Goal: Task Accomplishment & Management: Use online tool/utility

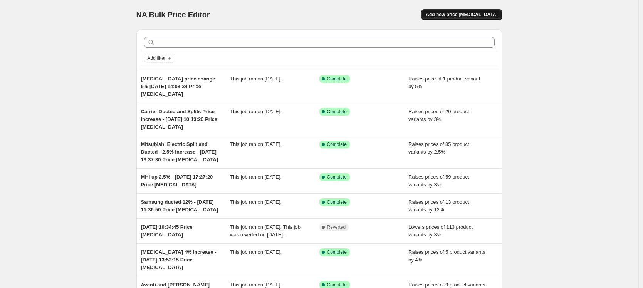
click at [458, 13] on span "Add new price [MEDICAL_DATA]" at bounding box center [462, 15] width 72 height 6
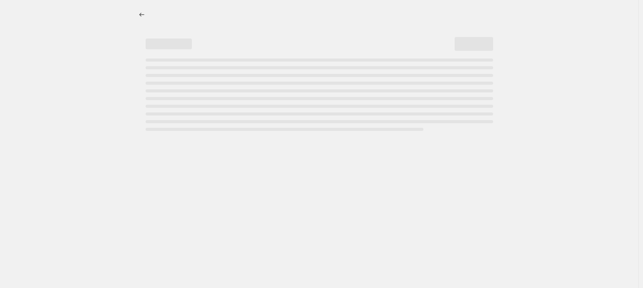
select select "percentage"
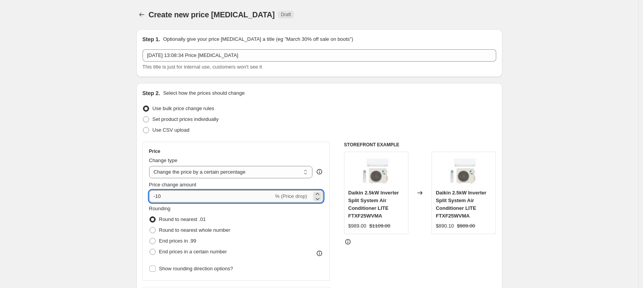
click at [173, 199] on input "-10" at bounding box center [211, 196] width 124 height 12
drag, startPoint x: 173, startPoint y: 199, endPoint x: 150, endPoint y: 198, distance: 22.7
click at [150, 198] on div "Price Change type Change the price to a certain amount Change the price by a ce…" at bounding box center [237, 211] width 188 height 139
type input "3.5"
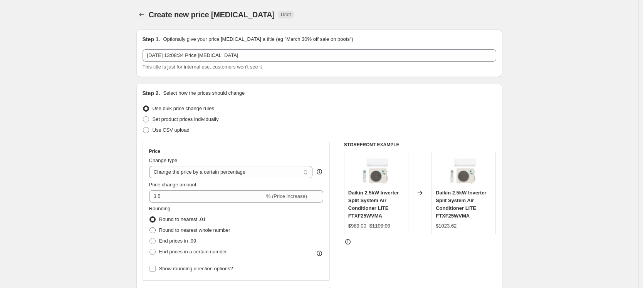
click at [156, 230] on span at bounding box center [152, 230] width 6 height 6
click at [150, 228] on input "Round to nearest whole number" at bounding box center [149, 227] width 0 height 0
radio input "true"
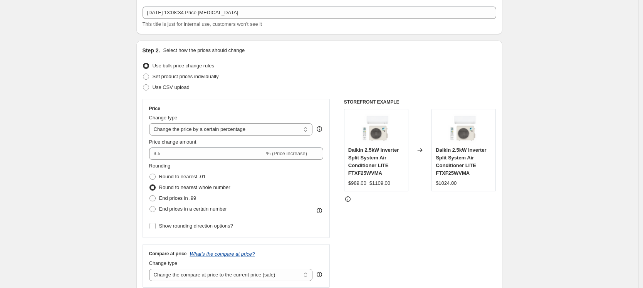
scroll to position [75, 0]
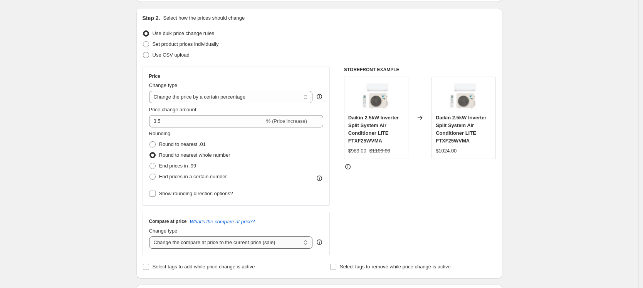
click at [195, 243] on select "Change the compare at price to the current price (sale) Change the compare at p…" at bounding box center [231, 242] width 164 height 12
select select "pp"
click at [151, 236] on select "Change the compare at price to the current price (sale) Change the compare at p…" at bounding box center [231, 242] width 164 height 12
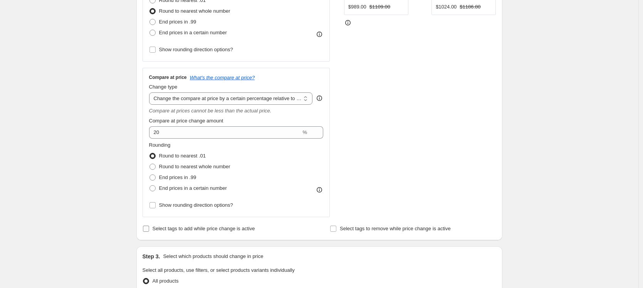
scroll to position [220, 0]
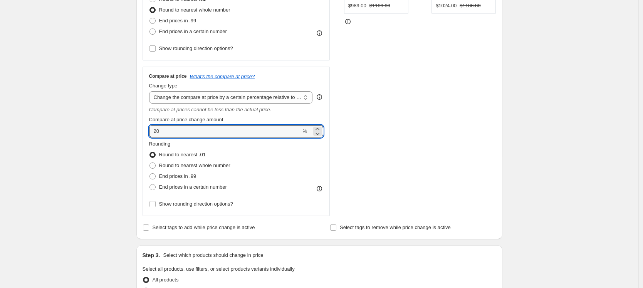
drag, startPoint x: 164, startPoint y: 128, endPoint x: 128, endPoint y: 131, distance: 35.9
click at [128, 131] on div "Create new price [MEDICAL_DATA]. This page is ready Create new price [MEDICAL_D…" at bounding box center [319, 224] width 638 height 888
drag, startPoint x: 169, startPoint y: 131, endPoint x: 144, endPoint y: 131, distance: 24.3
click at [144, 131] on div "Compare at price What's the compare at price? Change type Change the compare at…" at bounding box center [237, 141] width 188 height 149
type input "3.5"
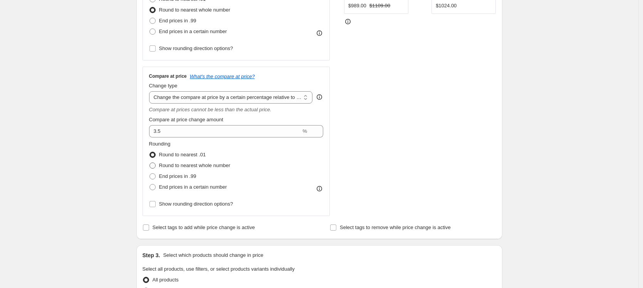
click at [153, 166] on span at bounding box center [152, 166] width 6 height 6
click at [150, 163] on input "Round to nearest whole number" at bounding box center [149, 163] width 0 height 0
radio input "true"
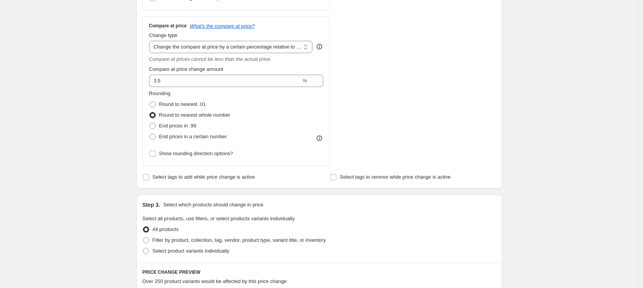
scroll to position [271, 0]
click at [146, 250] on span at bounding box center [146, 251] width 6 height 6
click at [143, 248] on input "Select product variants individually" at bounding box center [143, 248] width 0 height 0
radio input "true"
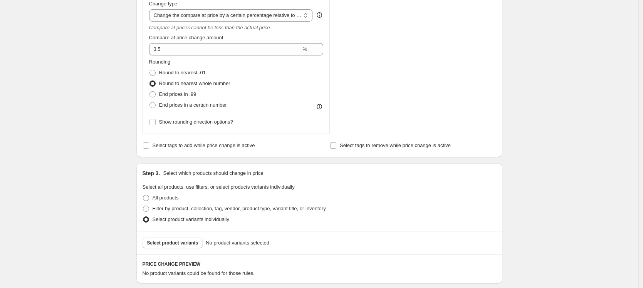
scroll to position [339, 0]
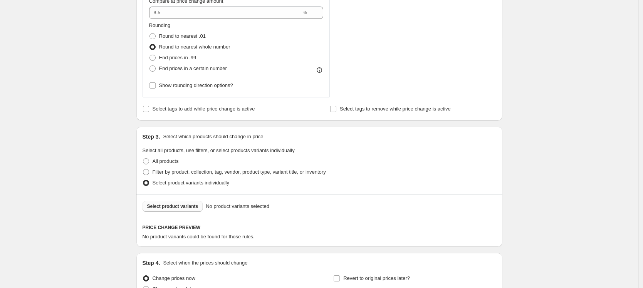
click at [187, 206] on span "Select product variants" at bounding box center [172, 206] width 51 height 6
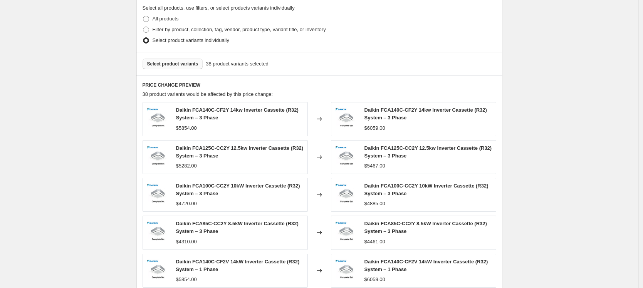
scroll to position [624, 0]
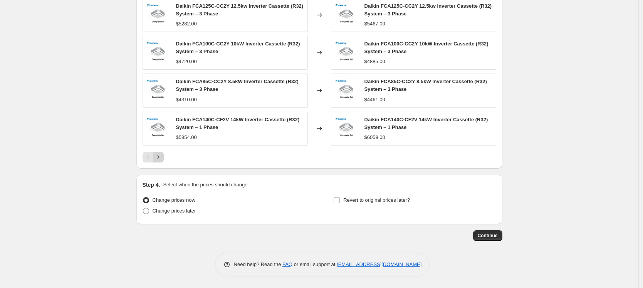
click at [161, 158] on icon "Next" at bounding box center [158, 157] width 8 height 8
click at [161, 157] on icon "Next" at bounding box center [158, 157] width 8 height 8
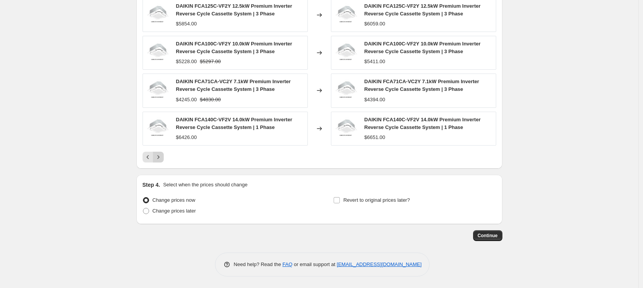
click at [161, 157] on icon "Next" at bounding box center [158, 157] width 8 height 8
click at [490, 234] on span "Continue" at bounding box center [488, 236] width 20 height 6
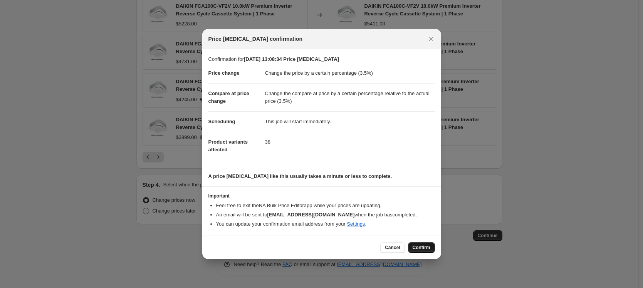
click at [419, 246] on span "Confirm" at bounding box center [421, 248] width 18 height 6
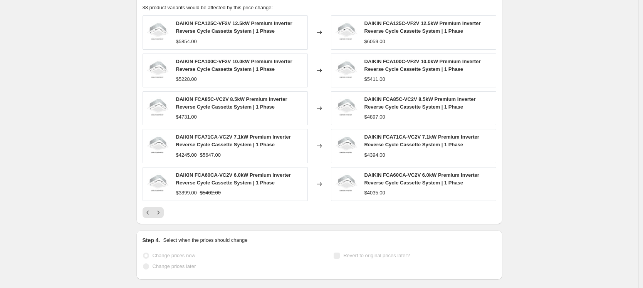
scroll to position [644, 0]
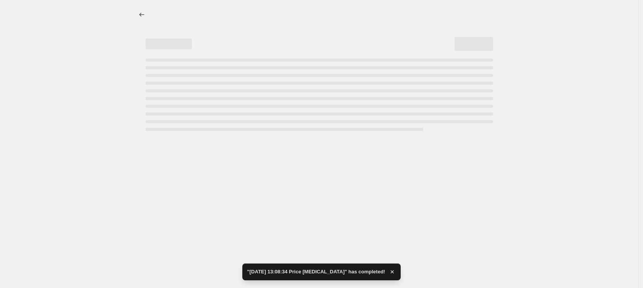
select select "percentage"
select select "pp"
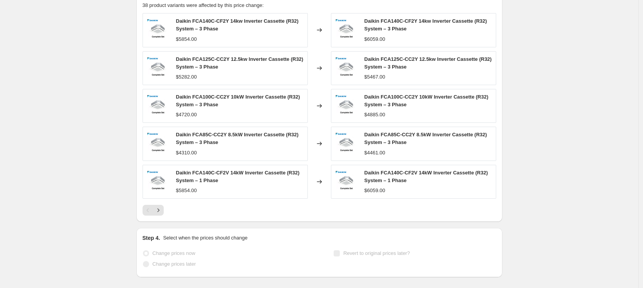
scroll to position [0, 0]
